Goal: Task Accomplishment & Management: Manage account settings

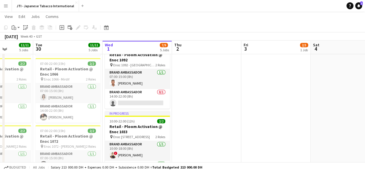
scroll to position [303, 0]
click at [131, 103] on app-card-role "Brand Ambassador 0/1 14:00-22:00 (8h) single-neutral-actions" at bounding box center [137, 99] width 65 height 20
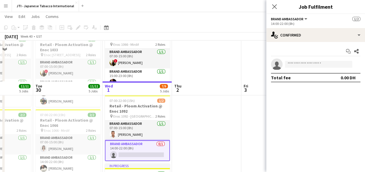
scroll to position [301, 0]
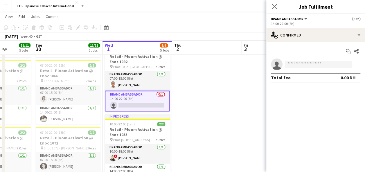
click at [136, 102] on app-card-role "Brand Ambassador 0/1 14:00-22:00 (8h) single-neutral-actions" at bounding box center [137, 101] width 65 height 21
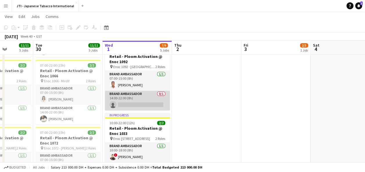
click at [136, 102] on app-card-role "Brand Ambassador 0/1 14:00-22:00 (8h) single-neutral-actions" at bounding box center [137, 101] width 65 height 20
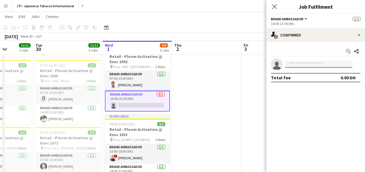
click at [319, 66] on input at bounding box center [318, 64] width 67 height 7
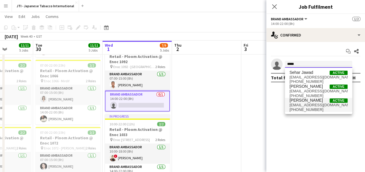
type input "*****"
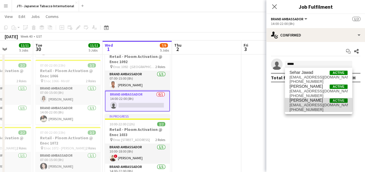
click at [309, 104] on span "[EMAIL_ADDRESS][DOMAIN_NAME]" at bounding box center [318, 105] width 58 height 5
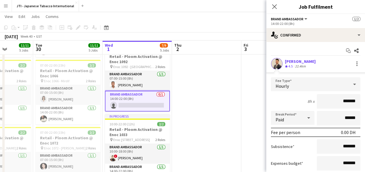
scroll to position [46, 0]
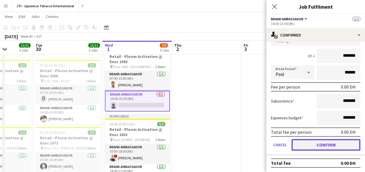
click at [316, 145] on button "Confirm" at bounding box center [325, 145] width 69 height 12
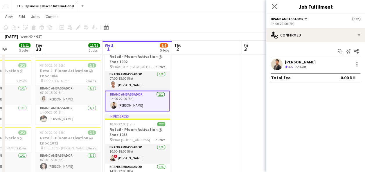
scroll to position [0, 0]
click at [212, 96] on app-date-cell at bounding box center [206, 93] width 69 height 359
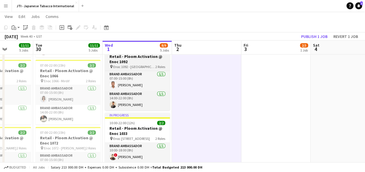
click at [134, 60] on h3 "Retail - Ploom Activation @ Enoc 1092" at bounding box center [137, 59] width 65 height 10
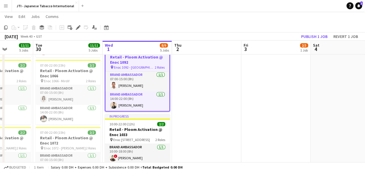
drag, startPoint x: 134, startPoint y: 60, endPoint x: 127, endPoint y: 60, distance: 7.0
click at [127, 60] on h3 "Retail - Ploom Activation @ Enoc 1092" at bounding box center [137, 60] width 64 height 10
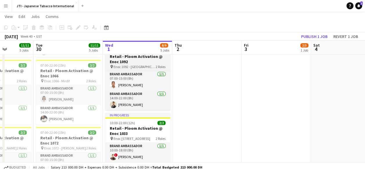
click at [127, 60] on h3 "Retail - Ploom Activation @ Enoc 1092" at bounding box center [137, 59] width 65 height 10
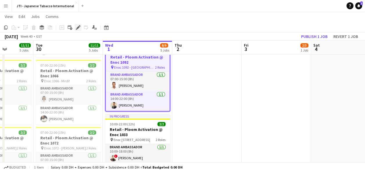
click at [78, 28] on icon at bounding box center [77, 27] width 3 height 3
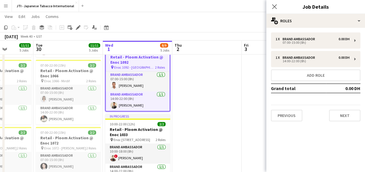
click at [154, 24] on app-toolbar "Copy Paste Paste Ctrl+V Paste with crew Ctrl+Shift+V Paste linked Job [GEOGRAPH…" at bounding box center [182, 28] width 365 height 10
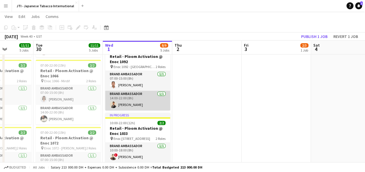
click at [114, 103] on app-user-avatar at bounding box center [113, 104] width 7 height 7
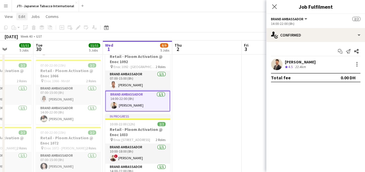
click at [24, 17] on span "Edit" at bounding box center [22, 16] width 7 height 5
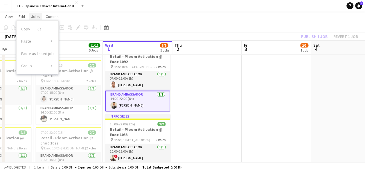
click at [33, 16] on span "Jobs" at bounding box center [35, 16] width 9 height 5
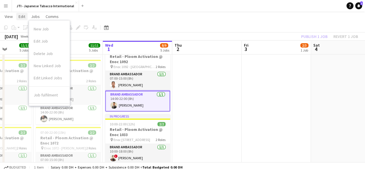
click at [23, 16] on span "Edit" at bounding box center [22, 16] width 7 height 5
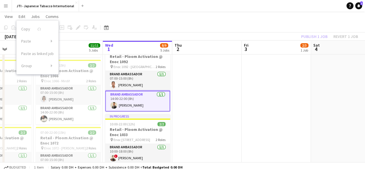
click at [79, 19] on app-page-menu "View Day view expanded Day view collapsed Month view Date picker Jump to [DATE]…" at bounding box center [182, 17] width 365 height 11
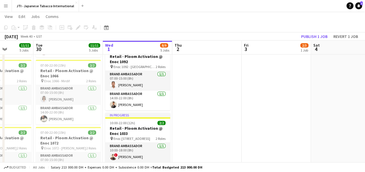
click at [174, 7] on app-navbar "Menu Boards Boards Boards All jobs Status Workforce Workforce My Workforce Recr…" at bounding box center [182, 6] width 365 height 12
click at [92, 17] on app-page-menu "View Day view expanded Day view collapsed Month view Date picker Jump to [DATE]…" at bounding box center [182, 17] width 365 height 11
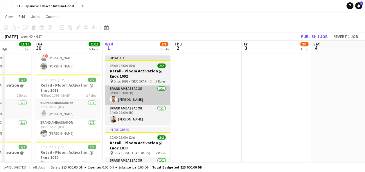
scroll to position [286, 0]
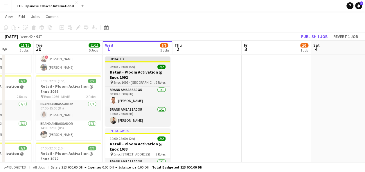
click at [138, 75] on h3 "Retail - Ploom Activation @ Enoc 1092" at bounding box center [137, 75] width 65 height 10
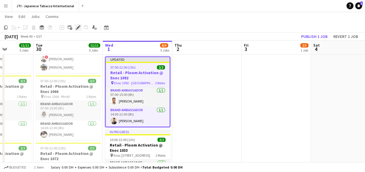
click at [79, 26] on icon "Edit" at bounding box center [78, 27] width 5 height 5
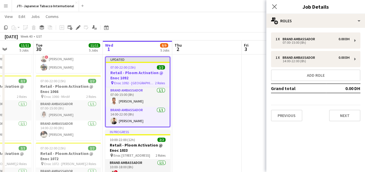
click at [135, 69] on div "07:00-22:00 (15h) 2/2" at bounding box center [138, 67] width 64 height 4
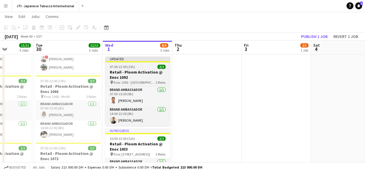
click at [135, 69] on app-job-card "Updated 07:00-22:00 (15h) 2/2 Retail - Ploom Activation @ Enoc 1092 pin Enoc 10…" at bounding box center [137, 92] width 65 height 70
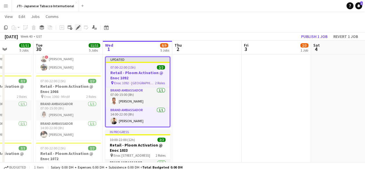
click at [78, 28] on icon at bounding box center [77, 27] width 3 height 3
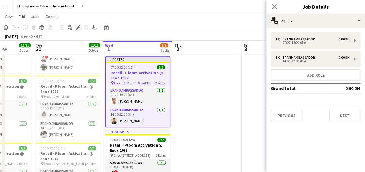
click at [78, 28] on icon at bounding box center [77, 27] width 3 height 3
click at [89, 19] on app-page-menu "View Day view expanded Day view collapsed Month view Date picker Jump to [DATE]…" at bounding box center [182, 17] width 365 height 11
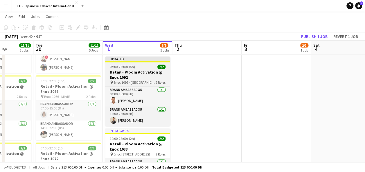
click at [126, 71] on h3 "Retail - Ploom Activation @ Enoc 1092" at bounding box center [137, 75] width 65 height 10
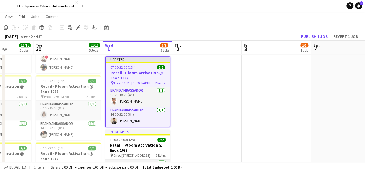
click at [91, 17] on app-page-menu "View Day view expanded Day view collapsed Month view Date picker Jump to [DATE]…" at bounding box center [182, 17] width 365 height 11
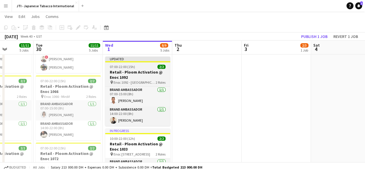
click at [127, 71] on h3 "Retail - Ploom Activation @ Enoc 1092" at bounding box center [137, 75] width 65 height 10
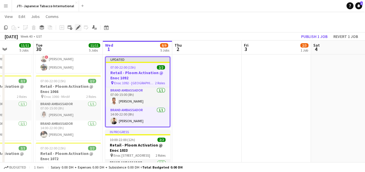
click at [78, 30] on div "Edit" at bounding box center [78, 27] width 7 height 7
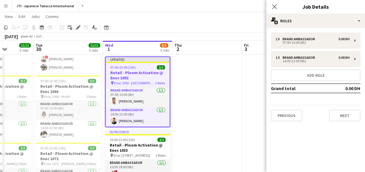
click at [138, 71] on h3 "Retail - Ploom Activation @ Enoc 1092" at bounding box center [138, 75] width 64 height 10
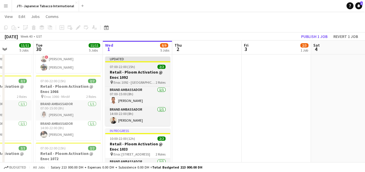
click at [138, 71] on h3 "Retail - Ploom Activation @ Enoc 1092" at bounding box center [137, 75] width 65 height 10
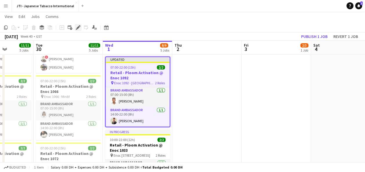
click at [78, 28] on icon "Edit" at bounding box center [78, 27] width 5 height 5
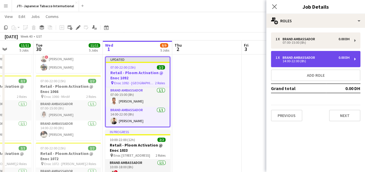
click at [305, 61] on div "14:00-22:00 (8h)" at bounding box center [312, 61] width 74 height 3
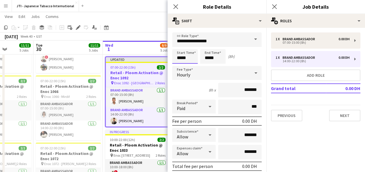
click at [184, 57] on input "*****" at bounding box center [185, 56] width 26 height 15
type input "*****"
click at [178, 45] on div at bounding box center [179, 47] width 12 height 6
click at [214, 58] on input "*****" at bounding box center [213, 56] width 26 height 15
type input "*****"
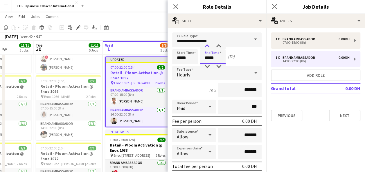
click at [205, 45] on div at bounding box center [207, 47] width 12 height 6
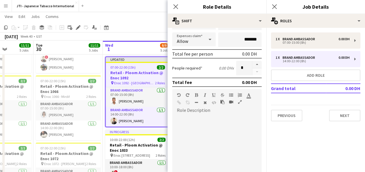
scroll to position [191, 0]
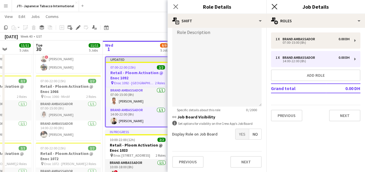
click at [273, 6] on icon at bounding box center [274, 7] width 6 height 6
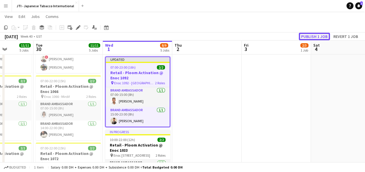
click at [318, 35] on button "Publish 1 job" at bounding box center [314, 37] width 31 height 8
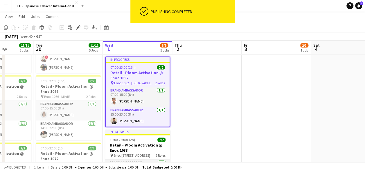
click at [197, 99] on app-date-cell at bounding box center [206, 109] width 69 height 359
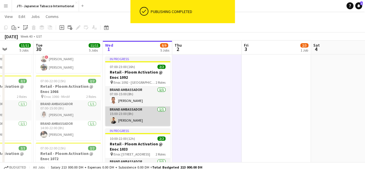
click at [139, 117] on app-card-role "Brand Ambassador [DATE] 15:00-23:00 (8h) [PERSON_NAME]" at bounding box center [137, 117] width 65 height 20
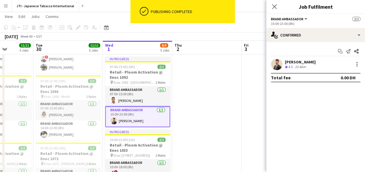
click at [142, 26] on app-toolbar "Copy Paste Paste Ctrl+V Paste with crew Ctrl+Shift+V Paste linked Job [GEOGRAPH…" at bounding box center [182, 28] width 365 height 10
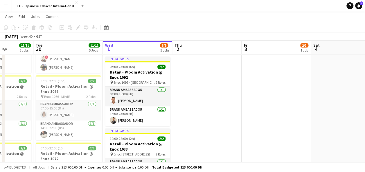
drag, startPoint x: 213, startPoint y: 109, endPoint x: 195, endPoint y: 101, distance: 20.3
click at [195, 101] on app-date-cell at bounding box center [206, 109] width 69 height 359
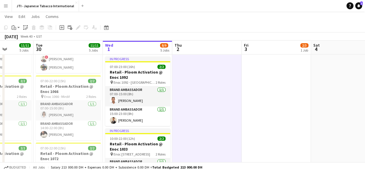
click at [195, 18] on app-page-menu "View Day view expanded Day view collapsed Month view Date picker Jump to [DATE]…" at bounding box center [182, 17] width 365 height 11
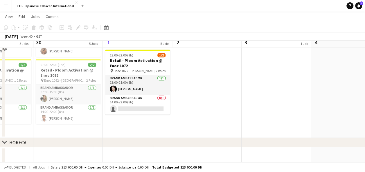
scroll to position [439, 0]
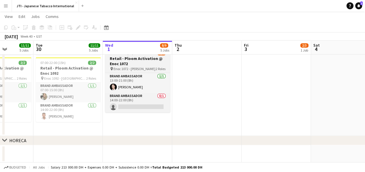
click at [142, 62] on h3 "Retail - Ploom Activation @ Enoc 1072" at bounding box center [137, 61] width 65 height 10
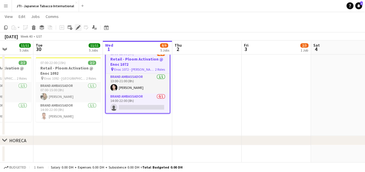
click at [78, 28] on icon at bounding box center [77, 27] width 3 height 3
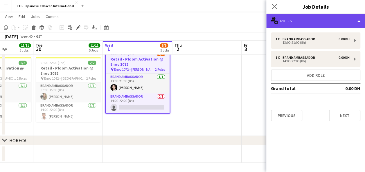
click at [334, 22] on div "multiple-users-add Roles" at bounding box center [315, 21] width 99 height 14
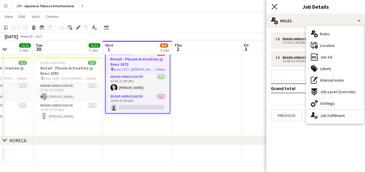
click at [273, 7] on icon "Close pop-in" at bounding box center [274, 7] width 6 height 6
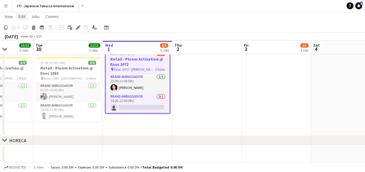
click at [21, 17] on span "Edit" at bounding box center [22, 16] width 7 height 5
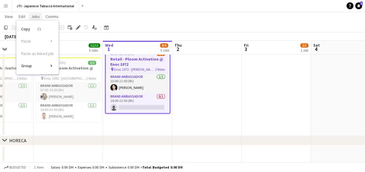
click at [38, 17] on span "Jobs" at bounding box center [35, 16] width 9 height 5
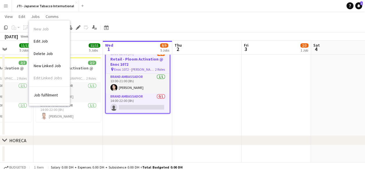
click at [92, 17] on app-page-menu "View Day view expanded Day view collapsed Month view Date picker Jump to [DATE]…" at bounding box center [182, 17] width 365 height 11
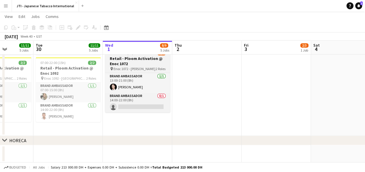
click at [124, 62] on h3 "Retail - Ploom Activation @ Enoc 1072" at bounding box center [137, 61] width 65 height 10
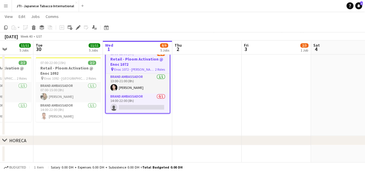
click at [137, 52] on app-board-header-date "Wed 1 8/9 5 Jobs" at bounding box center [137, 48] width 69 height 14
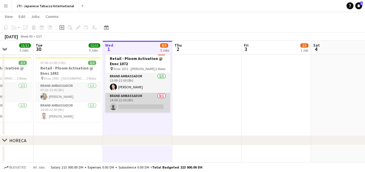
click at [143, 96] on app-card-role "Brand Ambassador 0/1 14:00-22:00 (8h) single-neutral-actions" at bounding box center [137, 103] width 65 height 20
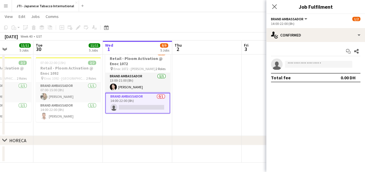
click at [140, 48] on app-board-header-date "Wed 1 8/9 5 Jobs" at bounding box center [137, 48] width 69 height 14
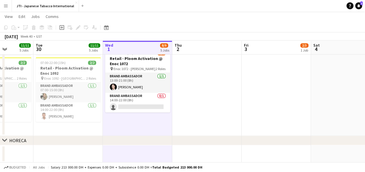
click at [136, 45] on app-board-header-date "Wed 1 8/9 5 Jobs" at bounding box center [137, 48] width 69 height 14
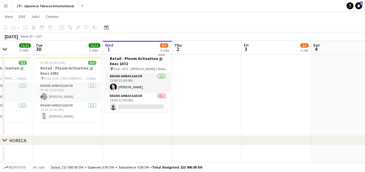
click at [136, 45] on app-board-header-date "Wed 1 8/9 5 Jobs" at bounding box center [137, 48] width 69 height 14
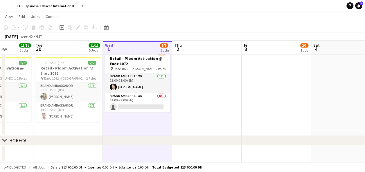
click at [138, 46] on app-board-header-date "Wed 1 8/9 5 Jobs" at bounding box center [137, 48] width 69 height 14
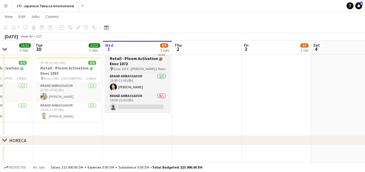
click at [135, 61] on h3 "Retail - Ploom Activation @ Enoc 1072" at bounding box center [137, 61] width 65 height 10
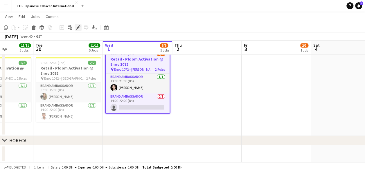
click at [77, 28] on icon at bounding box center [77, 27] width 3 height 3
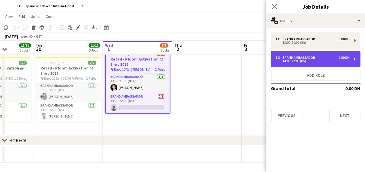
click at [312, 55] on div "1 x Brand Ambassador 0.00 DH 14:00-22:00 (8h)" at bounding box center [315, 59] width 89 height 16
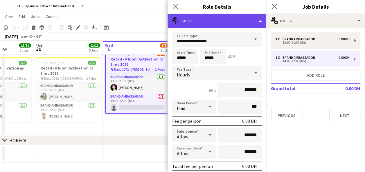
click at [202, 20] on div "multiple-actions-text Shift" at bounding box center [216, 21] width 99 height 14
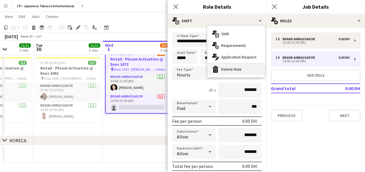
click at [236, 68] on div "bin-2 Delete Role" at bounding box center [235, 70] width 57 height 12
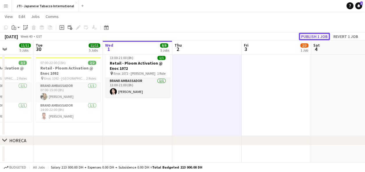
click at [319, 33] on button "Publish 1 job" at bounding box center [314, 37] width 31 height 8
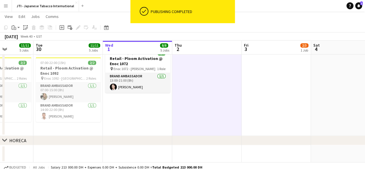
click at [273, 21] on app-page-menu "View Day view expanded Day view collapsed Month view Date picker Jump to [DATE]…" at bounding box center [182, 17] width 365 height 11
